Goal: Find specific page/section: Find specific page/section

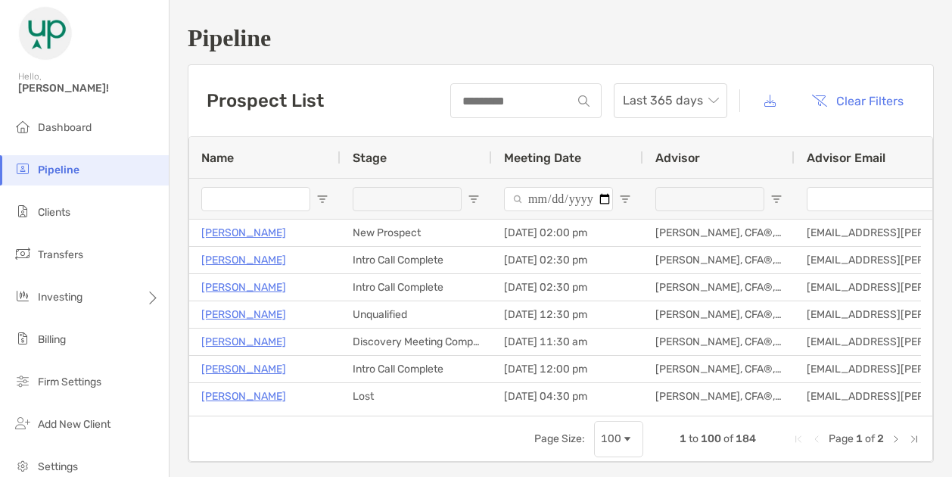
click at [245, 196] on input "Name Filter Input" at bounding box center [255, 199] width 109 height 24
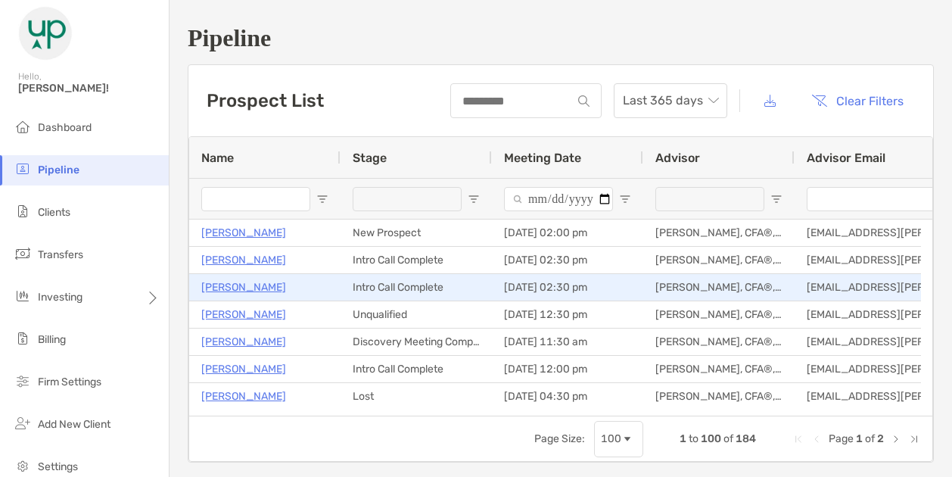
click at [235, 291] on p "[PERSON_NAME]" at bounding box center [243, 287] width 85 height 19
click at [251, 284] on p "[PERSON_NAME]" at bounding box center [243, 287] width 85 height 19
